Goal: Task Accomplishment & Management: Use online tool/utility

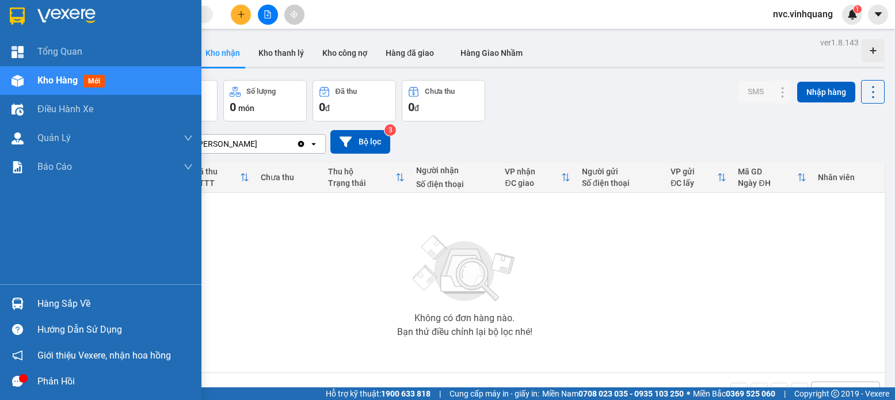
click at [12, 304] on img at bounding box center [18, 303] width 12 height 12
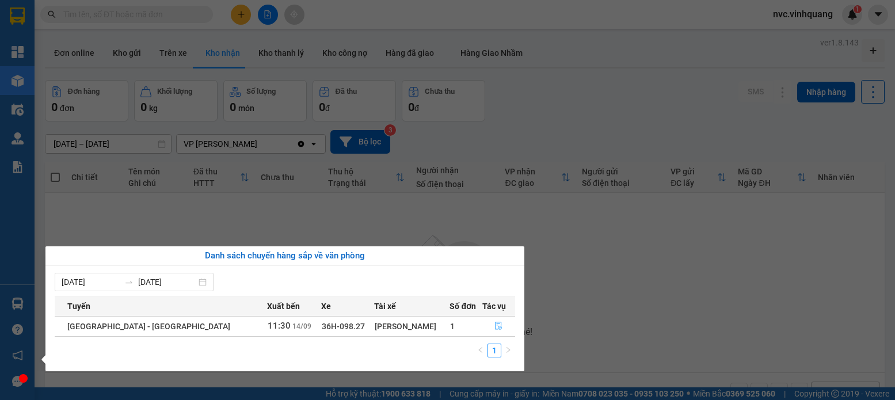
click at [503, 329] on button "button" at bounding box center [499, 326] width 32 height 18
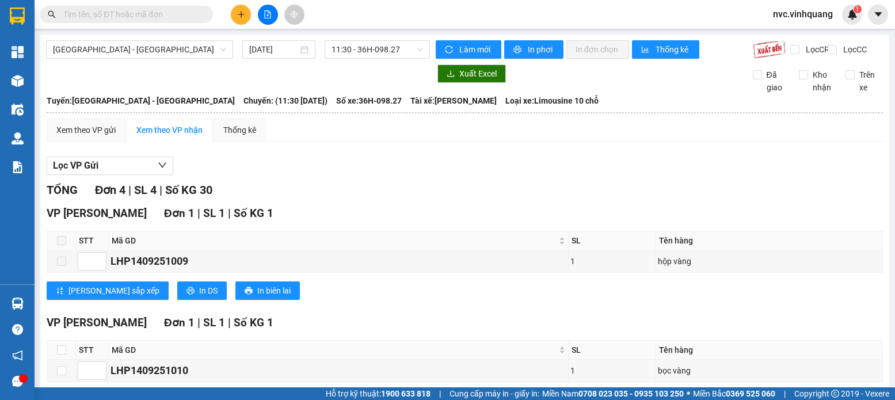
scroll to position [283, 0]
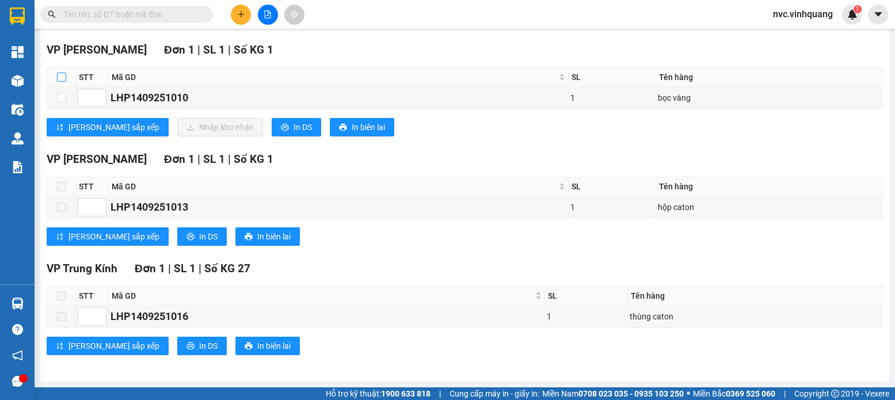
drag, startPoint x: 62, startPoint y: 78, endPoint x: 117, endPoint y: 90, distance: 55.9
click at [61, 78] on input "checkbox" at bounding box center [61, 76] width 9 height 9
checkbox input "true"
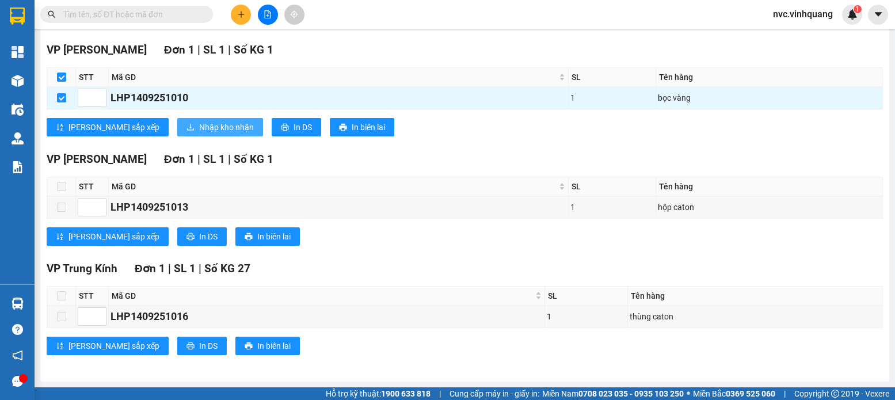
click at [186, 127] on icon "download" at bounding box center [190, 127] width 8 height 8
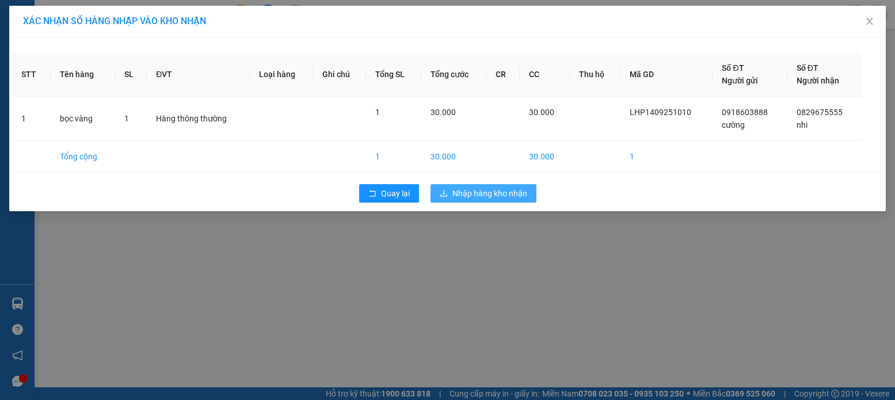
click at [465, 197] on span "Nhập hàng kho nhận" at bounding box center [489, 193] width 75 height 13
